Goal: Check status: Check status

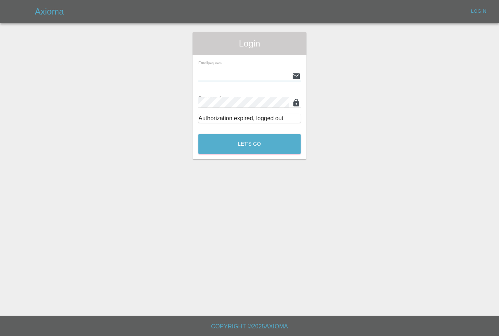
type input "[PERSON_NAME][EMAIL_ADDRESS][PERSON_NAME][DOMAIN_NAME]"
click at [250, 144] on button "Let's Go" at bounding box center [249, 144] width 102 height 20
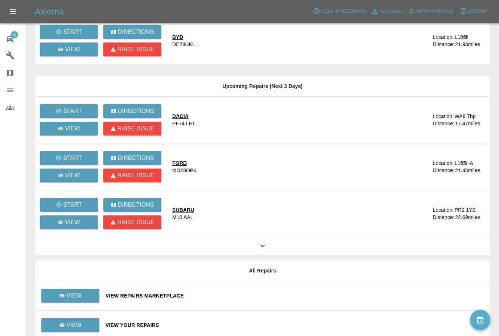
scroll to position [87, 0]
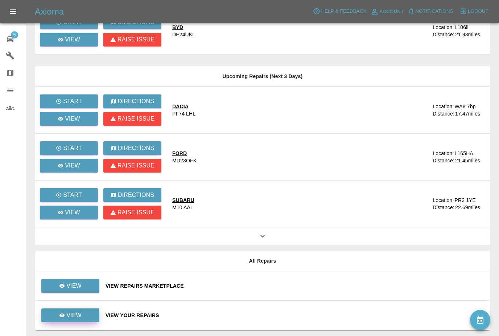
click at [69, 315] on p "View" at bounding box center [73, 315] width 15 height 9
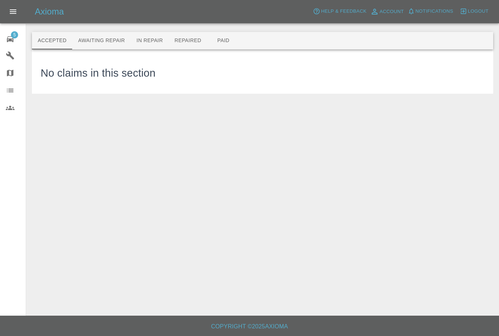
click at [189, 40] on button "Repaired" at bounding box center [188, 40] width 38 height 17
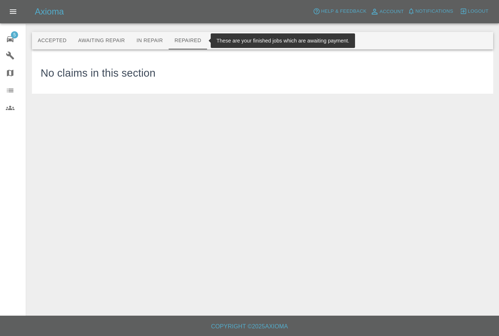
click at [147, 45] on button "In Repair" at bounding box center [150, 40] width 38 height 17
click at [98, 39] on button "Awaiting Repair" at bounding box center [101, 40] width 58 height 17
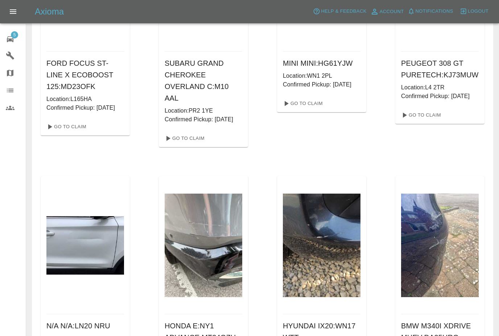
scroll to position [498, 0]
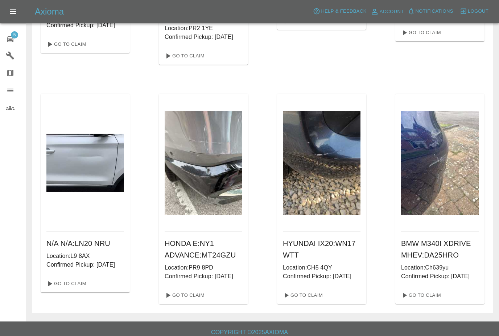
click at [14, 7] on button "Open drawer" at bounding box center [12, 11] width 17 height 17
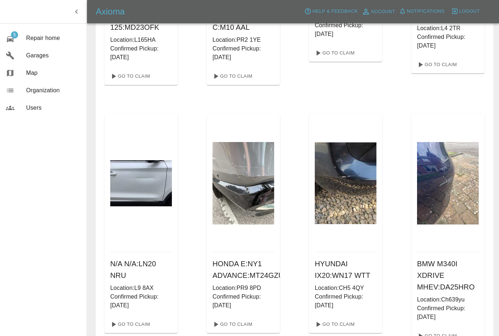
click at [74, 16] on button "button" at bounding box center [76, 11] width 15 height 15
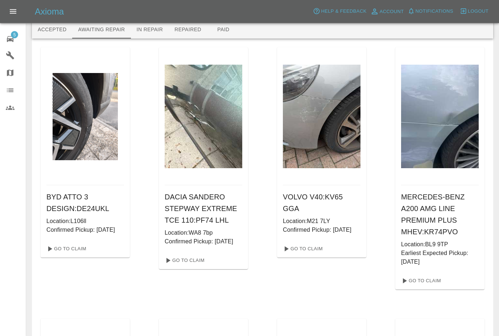
scroll to position [0, 0]
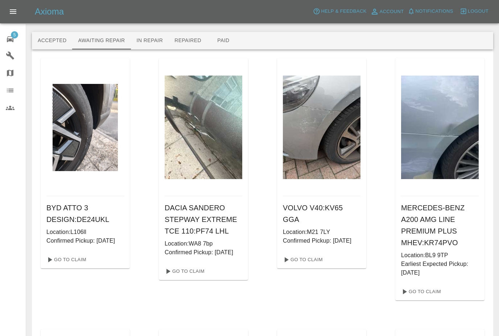
click at [185, 39] on button "Repaired" at bounding box center [188, 40] width 38 height 17
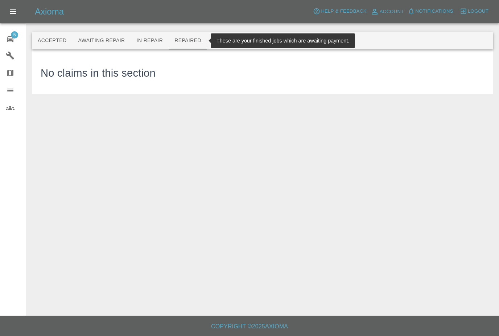
click at [156, 41] on button "In Repair" at bounding box center [150, 40] width 38 height 17
click at [101, 44] on button "Awaiting Repair" at bounding box center [101, 40] width 58 height 17
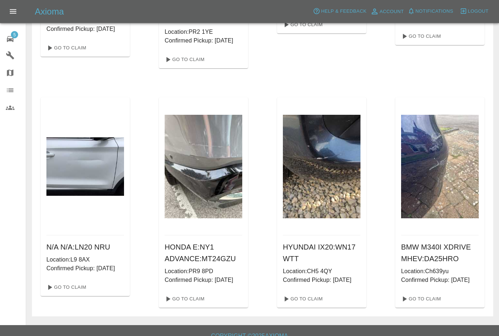
scroll to position [498, 0]
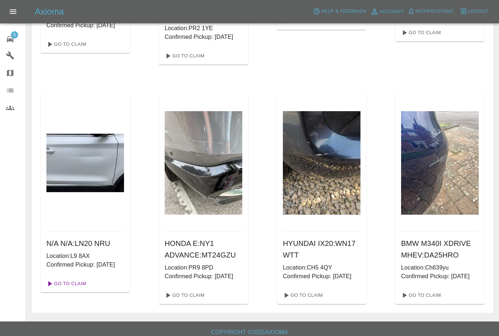
click at [63, 289] on link "Go To Claim" at bounding box center [66, 284] width 45 height 12
